Goal: Obtain resource: Download file/media

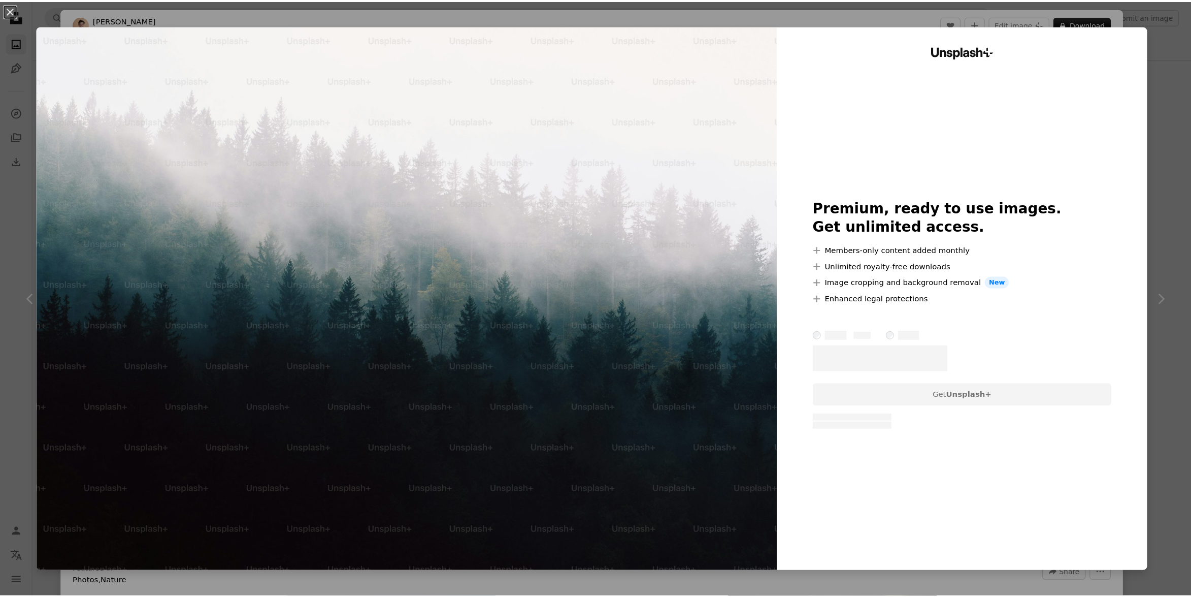
scroll to position [1209, 0]
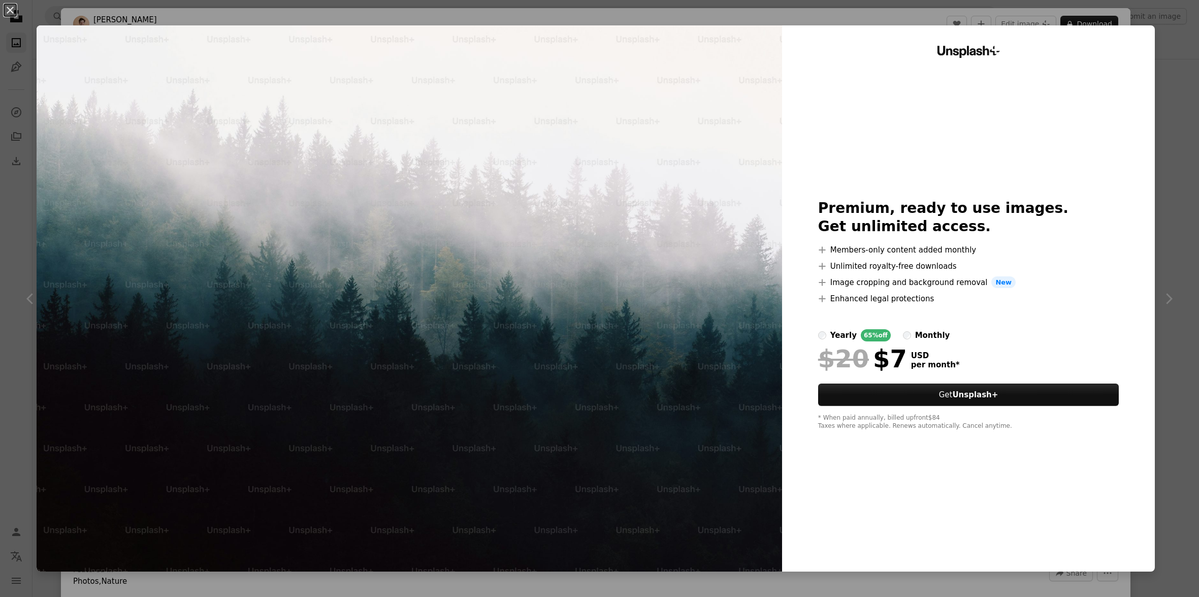
click at [1166, 166] on div "An X shape Unsplash+ Premium, ready to use images. Get unlimited access. A plus…" at bounding box center [599, 298] width 1199 height 597
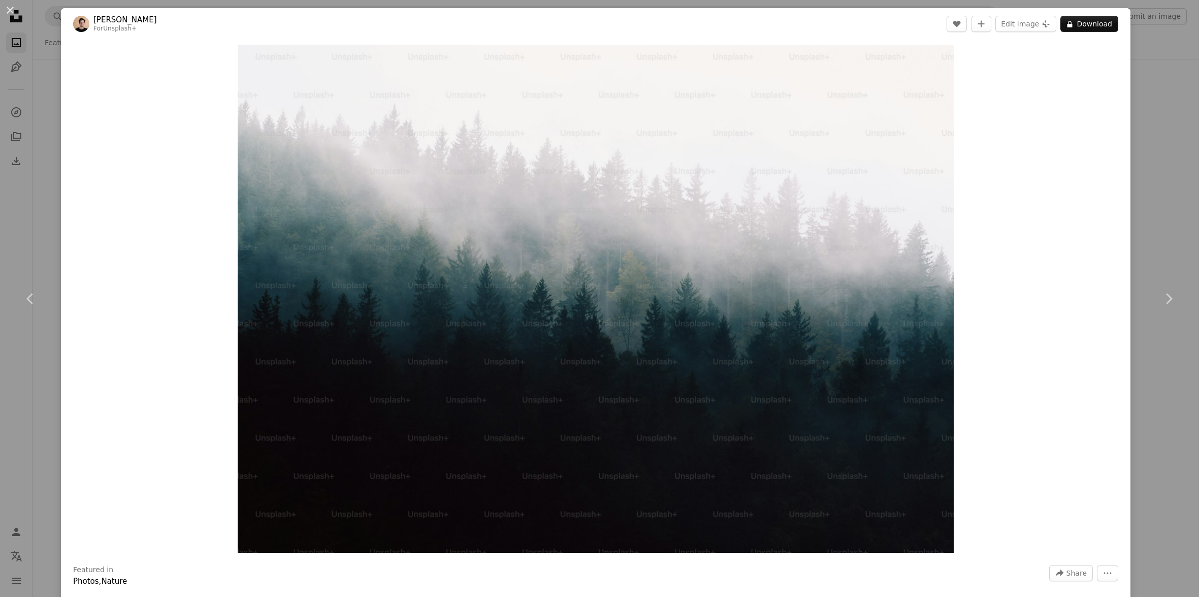
click at [30, 217] on div "An X shape Chevron left Chevron right [PERSON_NAME] For Unsplash+ A heart A plu…" at bounding box center [599, 298] width 1199 height 597
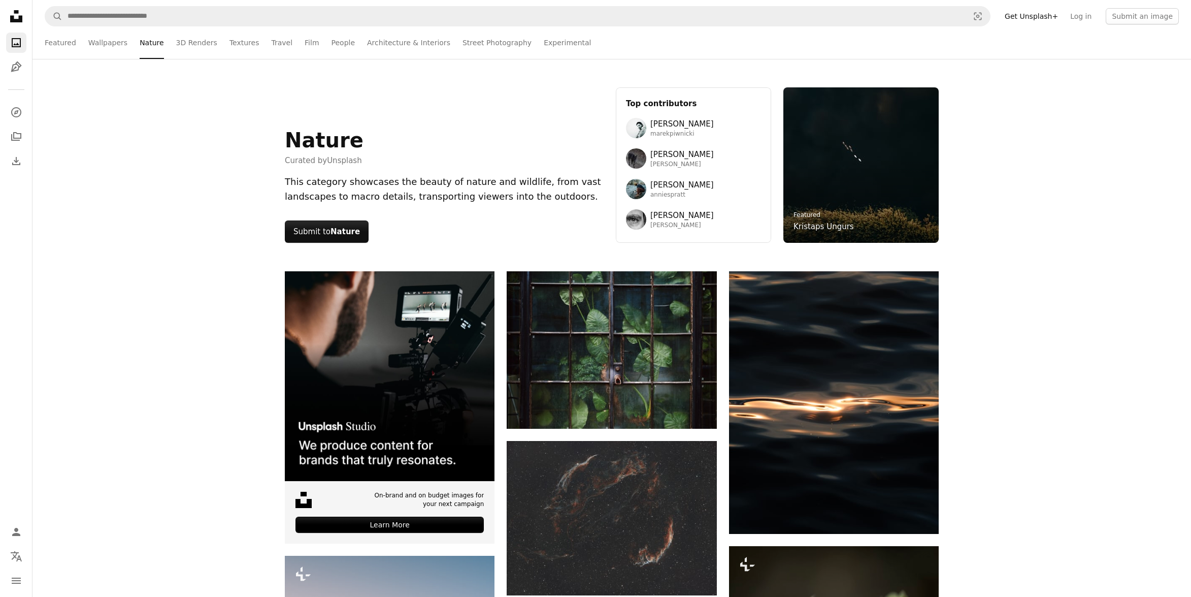
click at [14, 17] on icon "Unsplash logo Unsplash Home" at bounding box center [16, 16] width 20 height 20
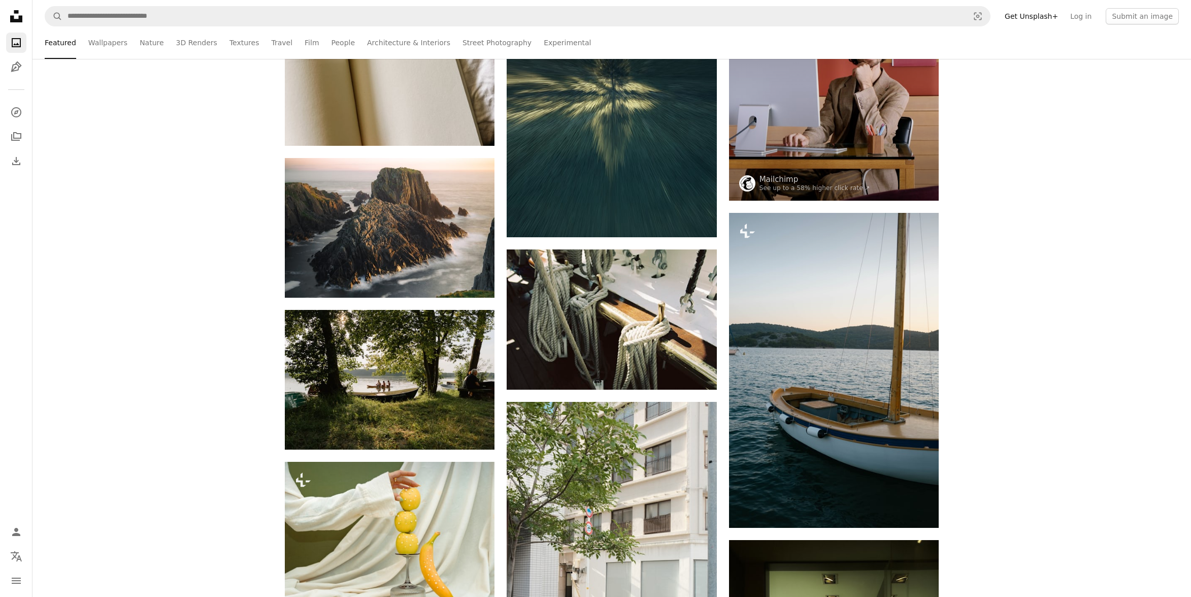
scroll to position [4750, 0]
